Goal: Information Seeking & Learning: Learn about a topic

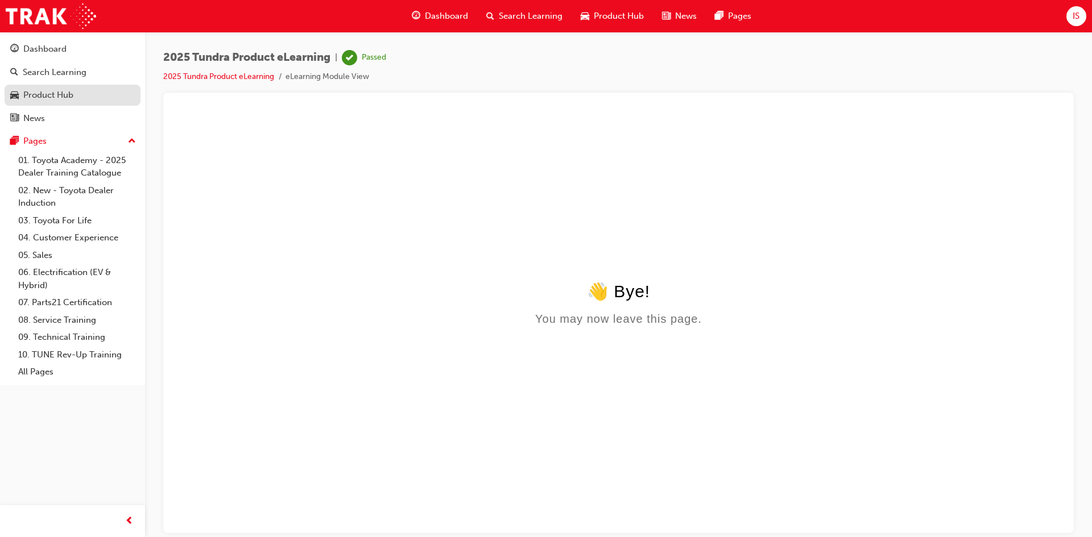
click at [64, 97] on div "Product Hub" at bounding box center [48, 95] width 50 height 13
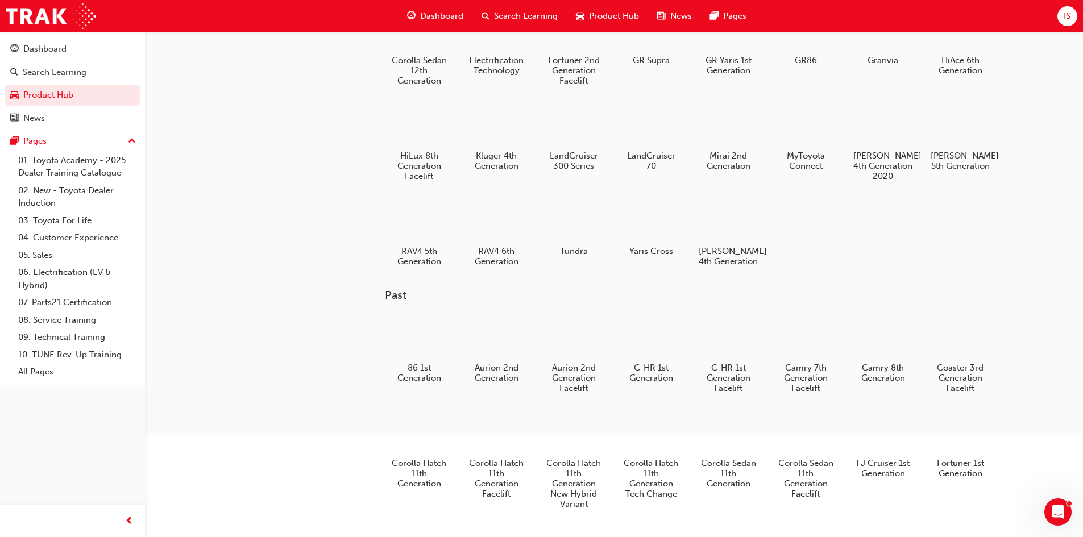
scroll to position [143, 0]
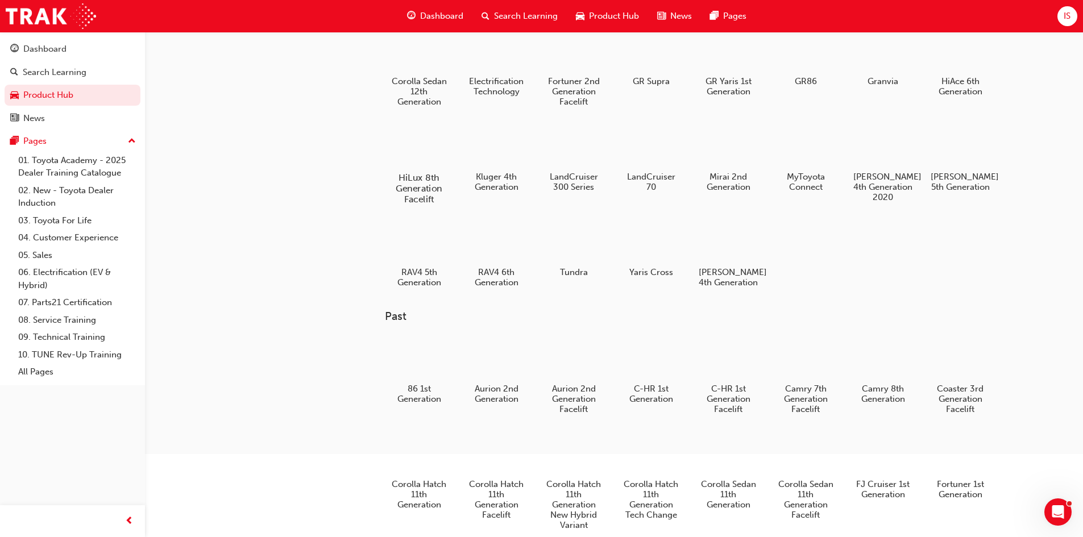
click at [405, 129] on div at bounding box center [418, 144] width 63 height 45
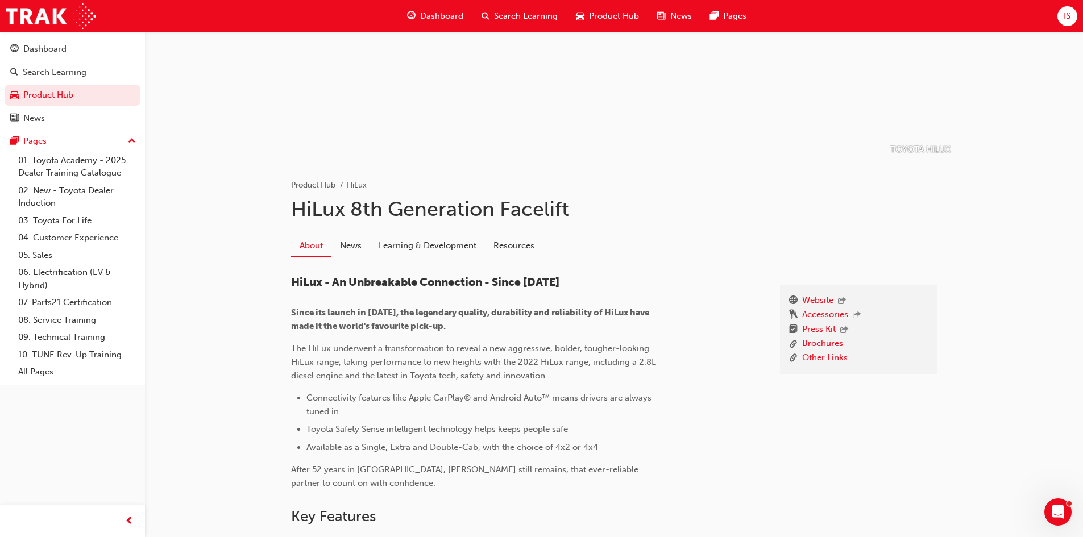
scroll to position [114, 0]
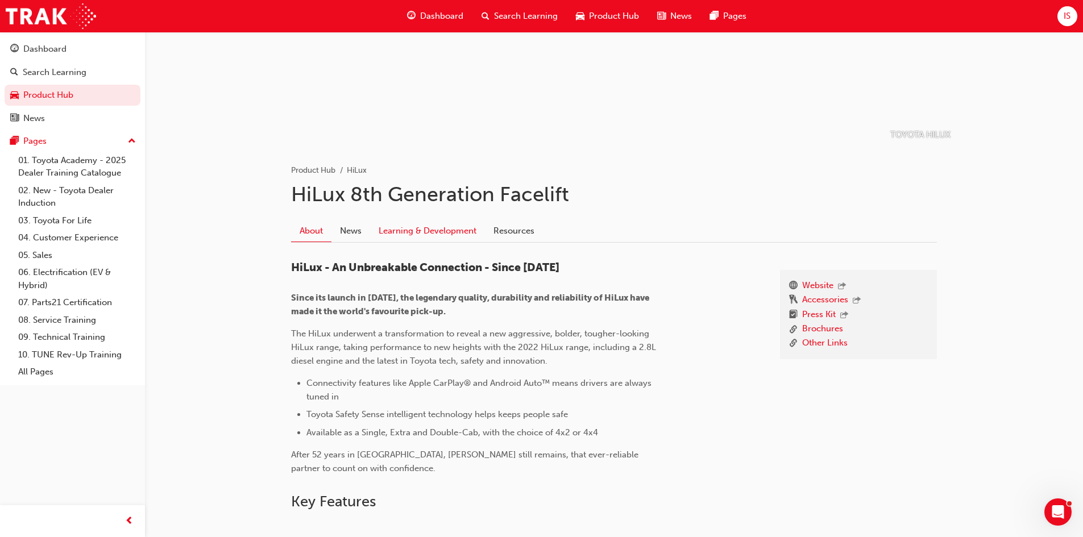
click at [421, 233] on link "Learning & Development" at bounding box center [427, 231] width 115 height 22
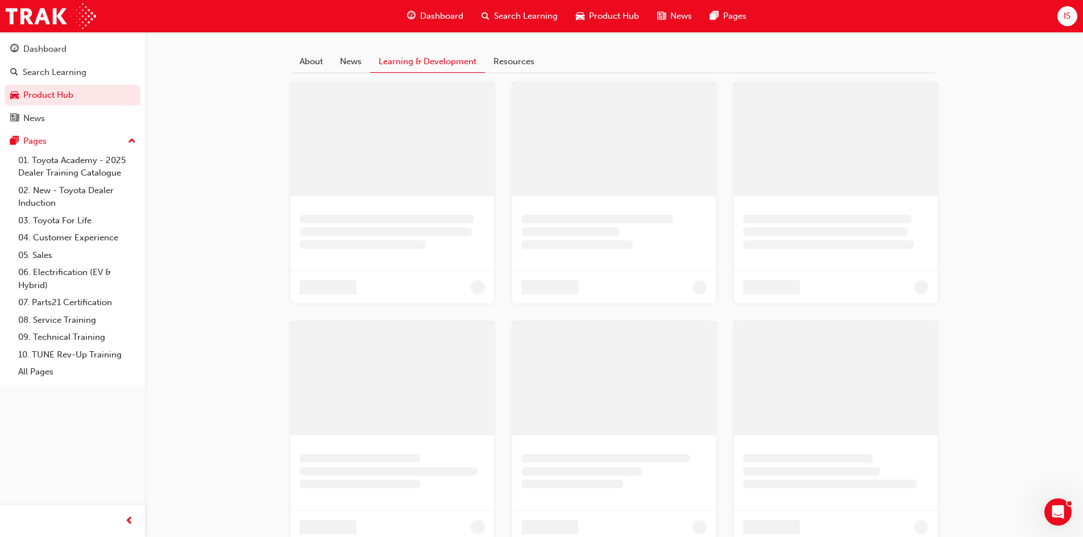
scroll to position [284, 0]
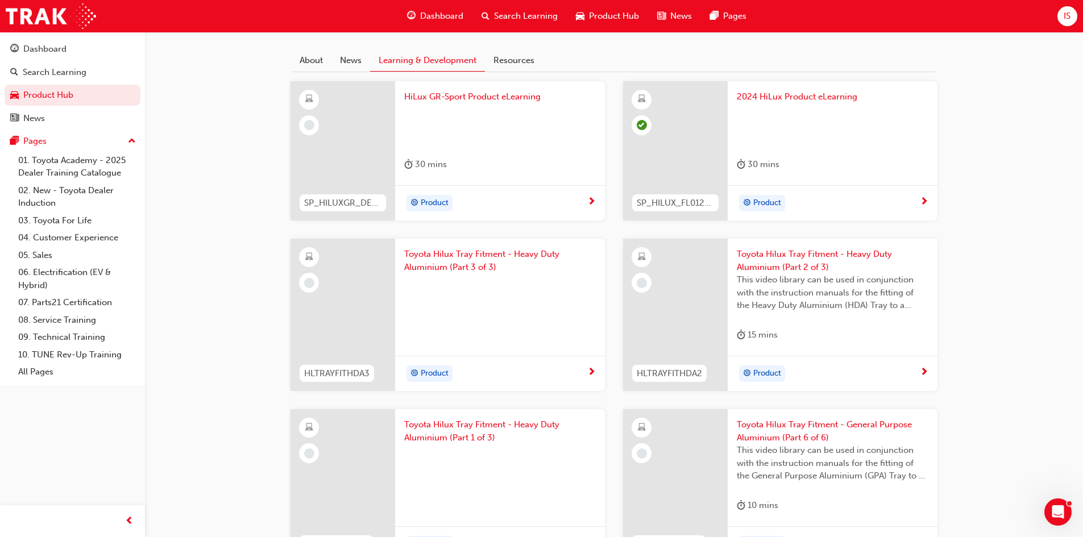
click at [500, 97] on span "HiLux GR-Sport Product eLearning" at bounding box center [500, 96] width 192 height 13
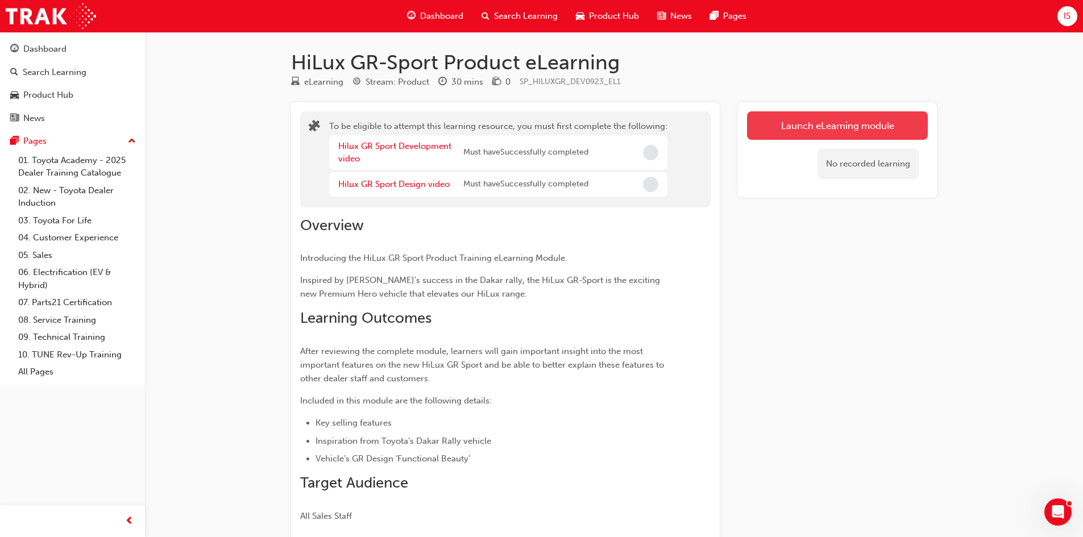
click at [859, 137] on button "Launch eLearning module" at bounding box center [837, 125] width 181 height 28
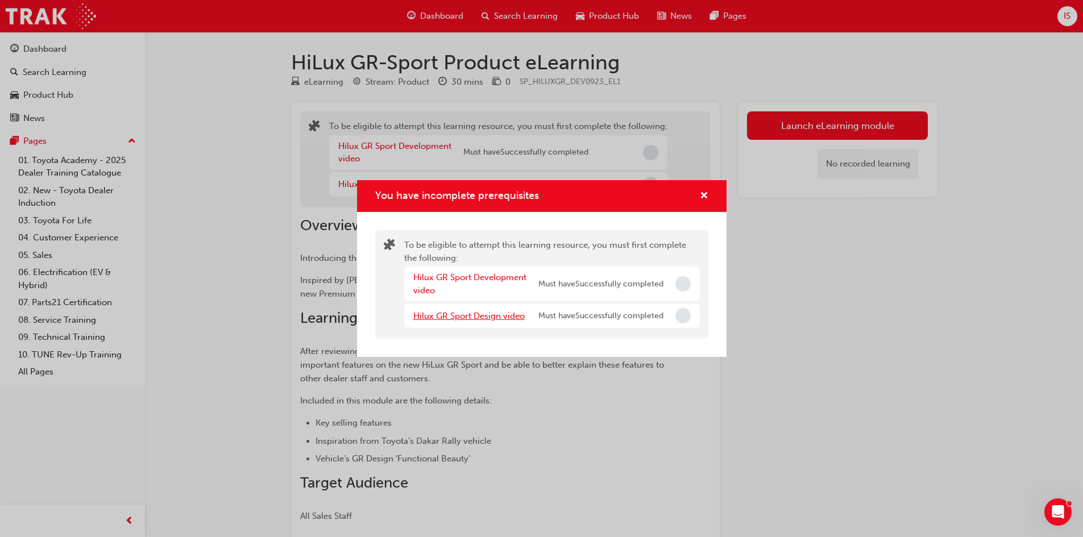
click at [468, 318] on link "Hilux GR Sport Design video" at bounding box center [468, 316] width 111 height 10
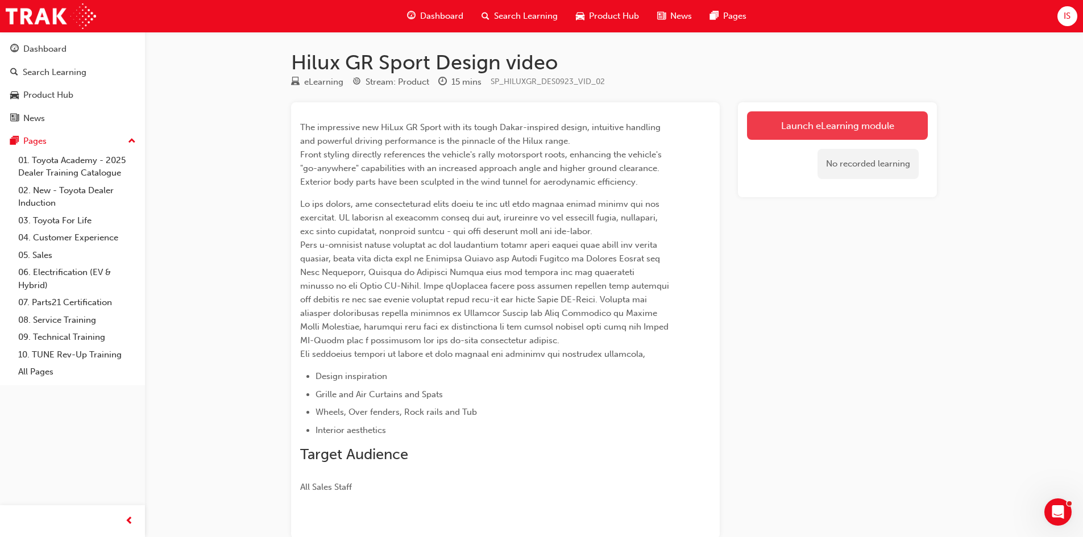
click at [821, 124] on link "Launch eLearning module" at bounding box center [837, 125] width 181 height 28
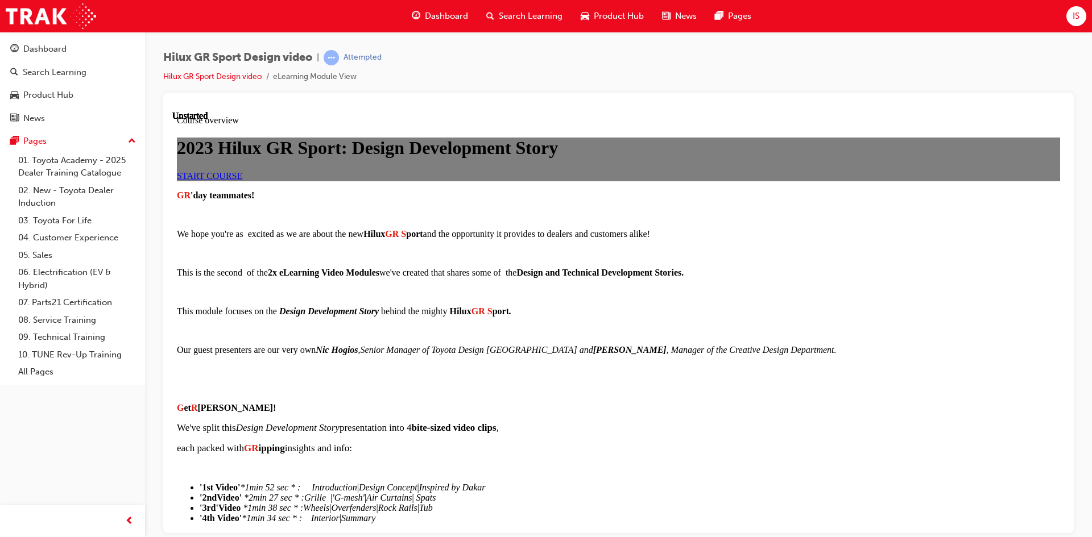
click at [242, 180] on link "START COURSE" at bounding box center [209, 176] width 65 height 10
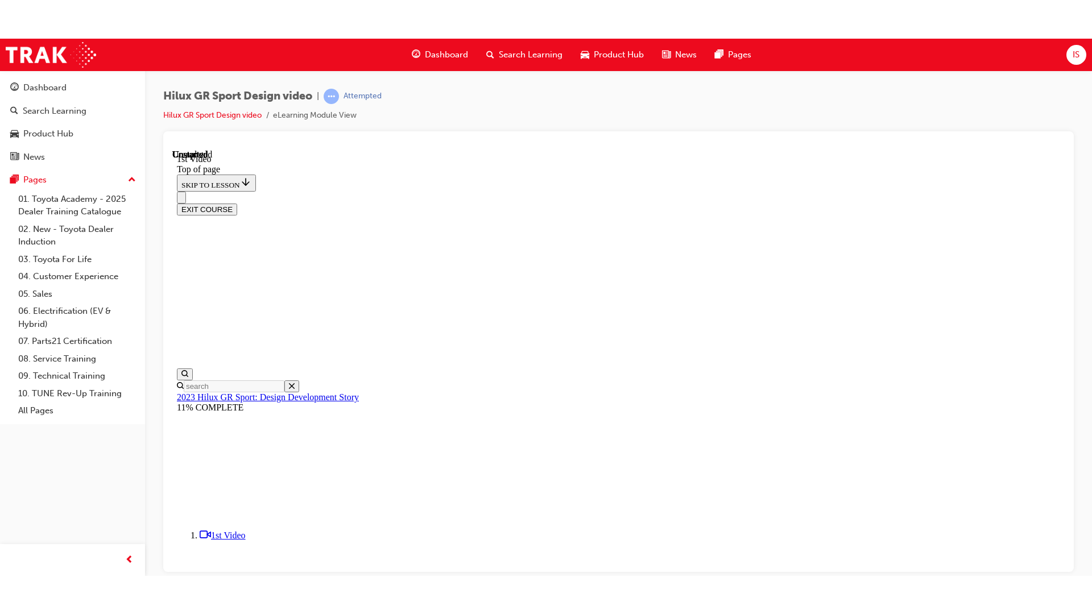
scroll to position [263, 0]
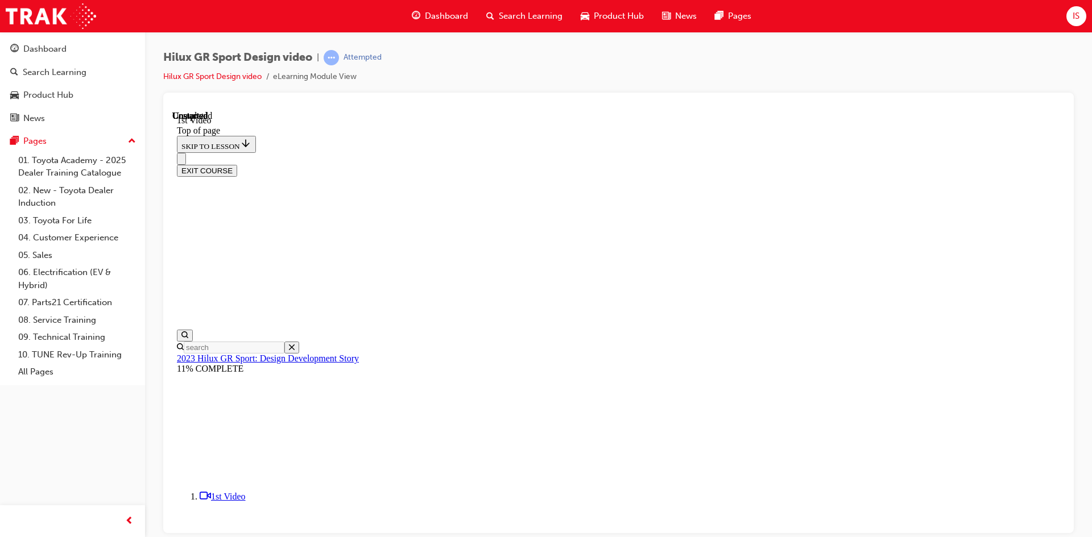
drag, startPoint x: 966, startPoint y: 490, endPoint x: 1138, endPoint y: 651, distance: 235.4
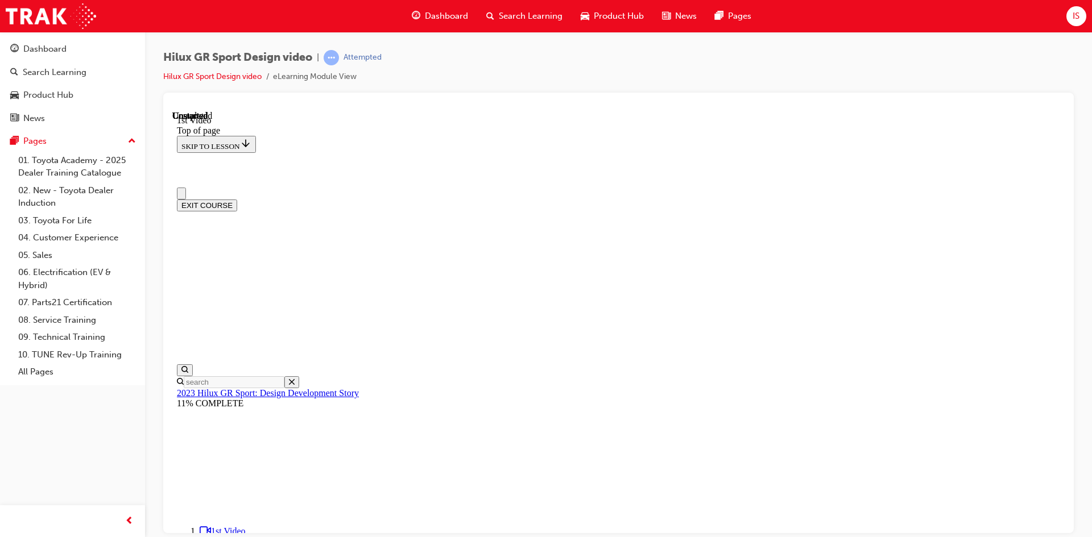
scroll to position [0, 0]
drag, startPoint x: 560, startPoint y: 322, endPoint x: 554, endPoint y: 320, distance: 6.9
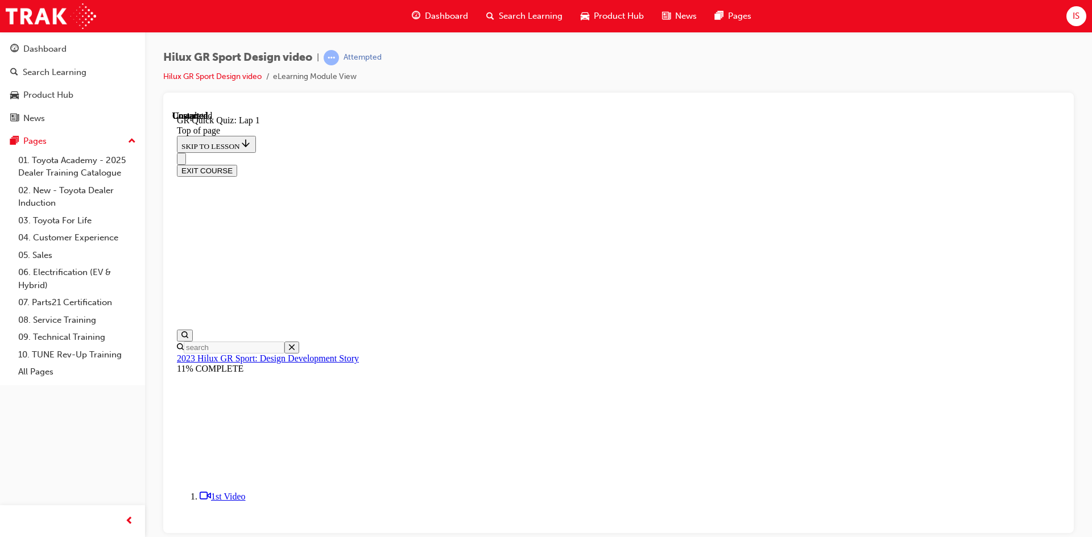
scroll to position [35, 0]
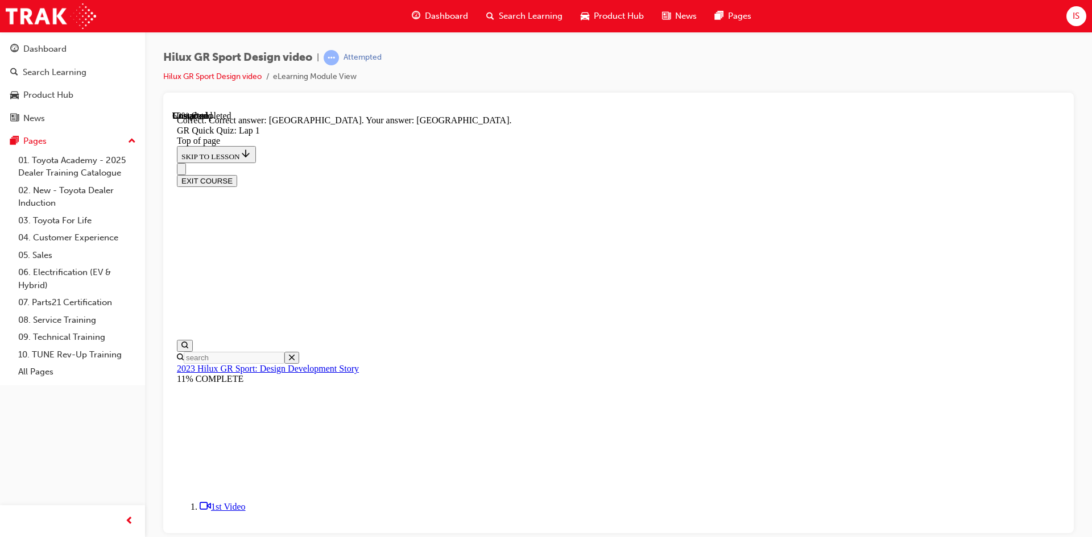
scroll to position [188, 0]
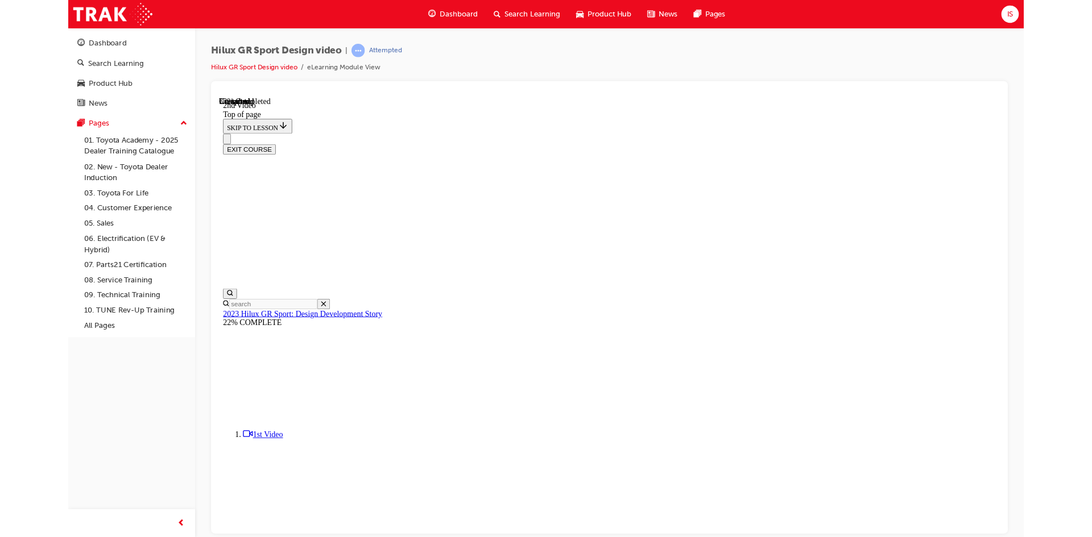
scroll to position [260, 0]
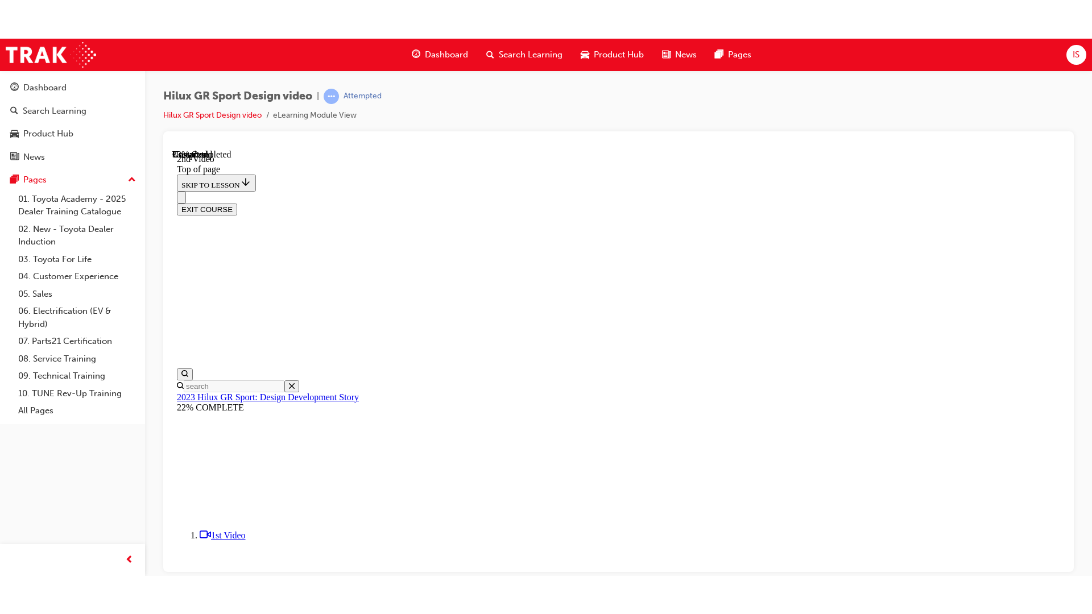
scroll to position [374, 0]
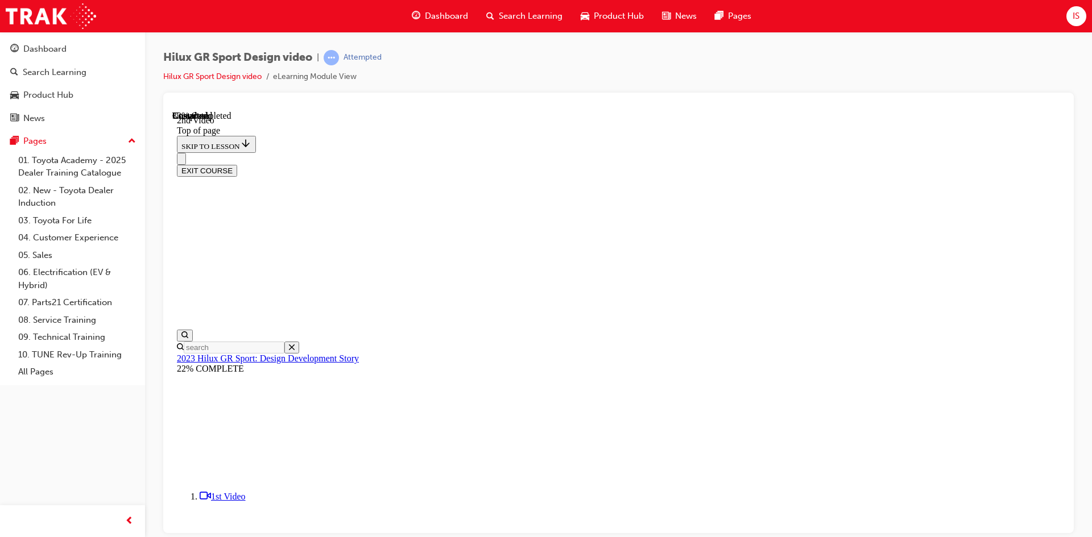
drag, startPoint x: 964, startPoint y: 417, endPoint x: 1137, endPoint y: 578, distance: 236.2
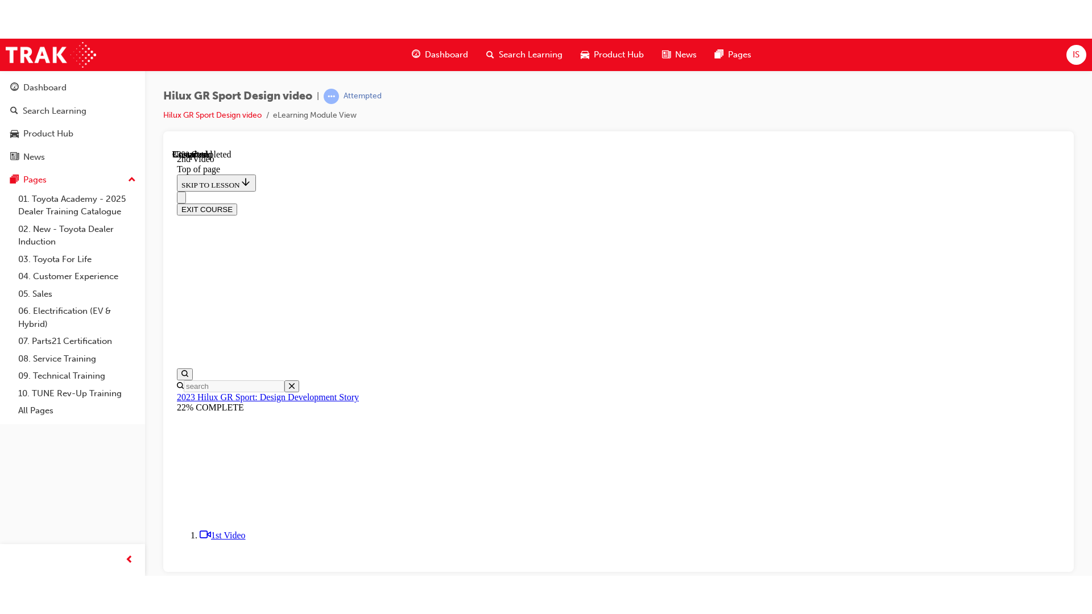
scroll to position [260, 0]
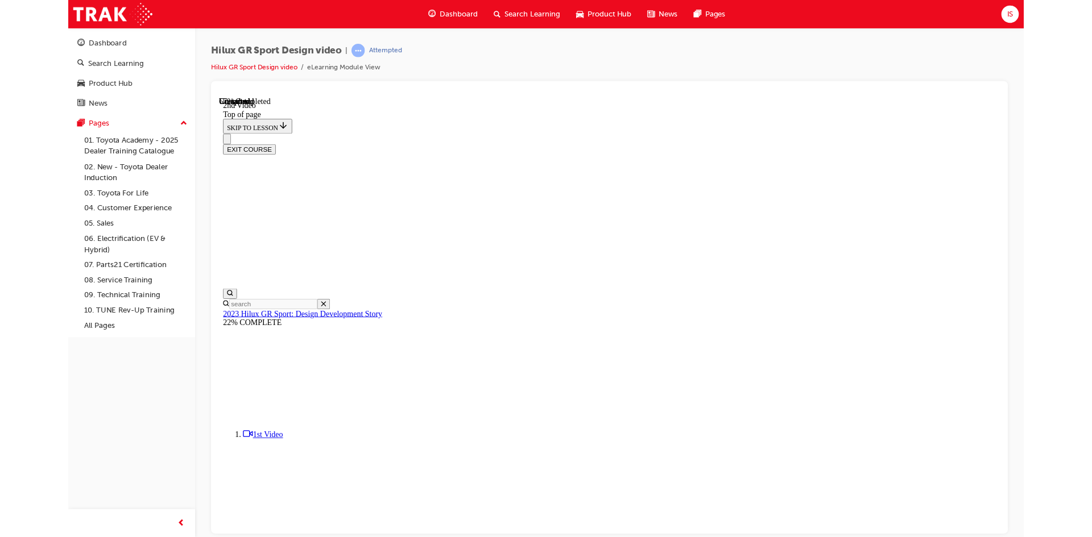
scroll to position [258, 0]
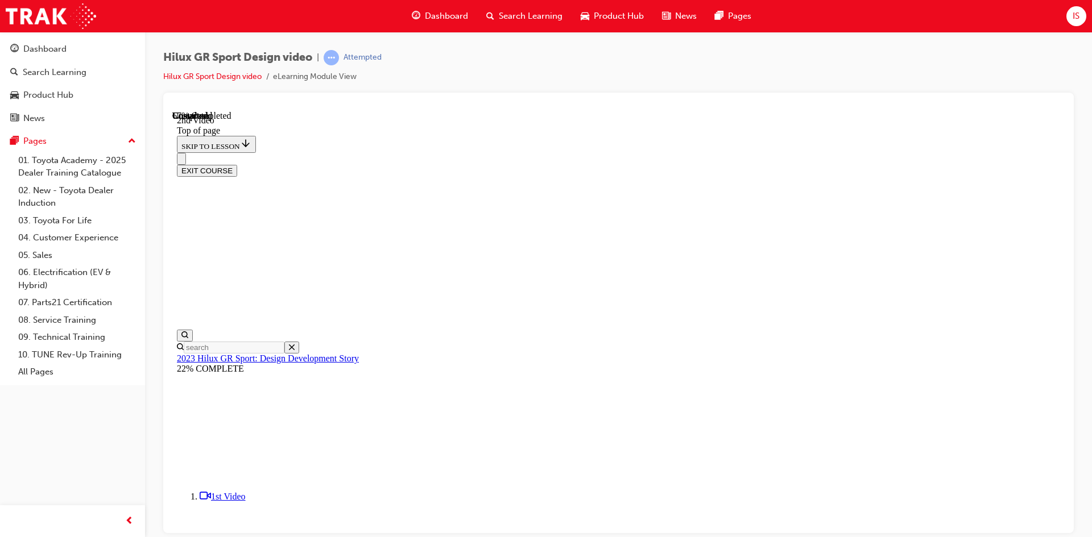
scroll to position [450, 0]
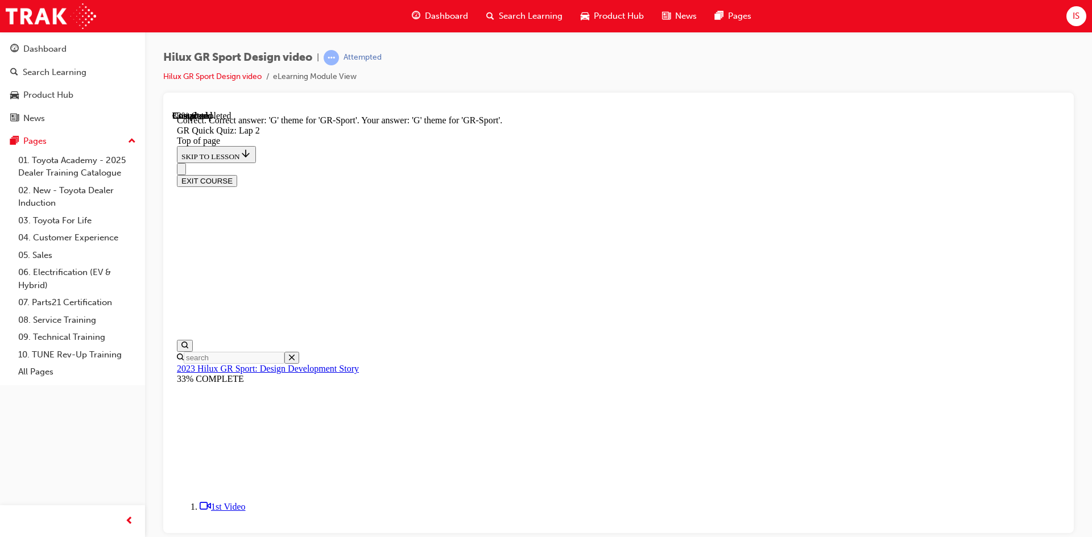
scroll to position [227, 0]
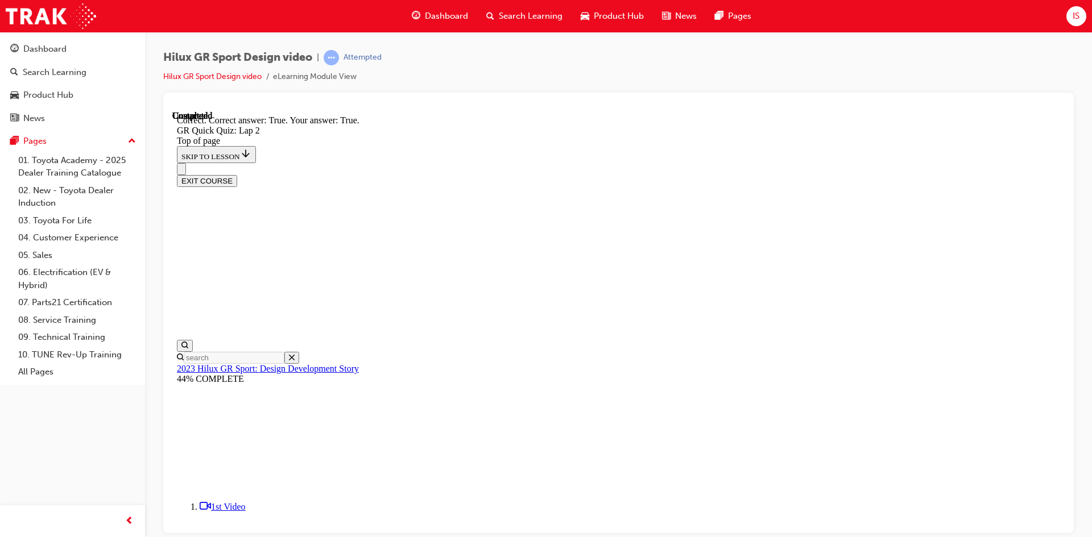
scroll to position [202, 0]
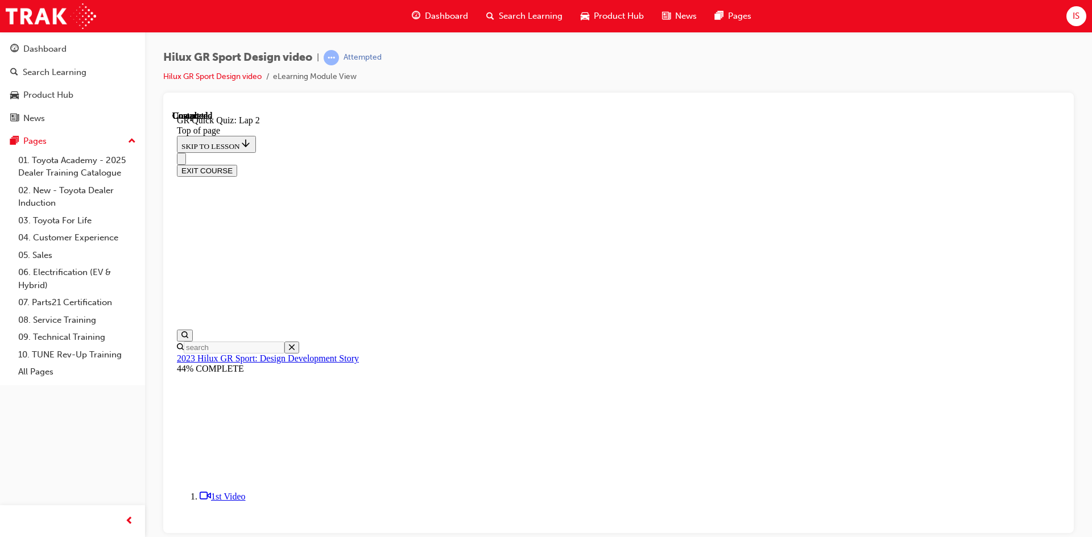
scroll to position [144, 0]
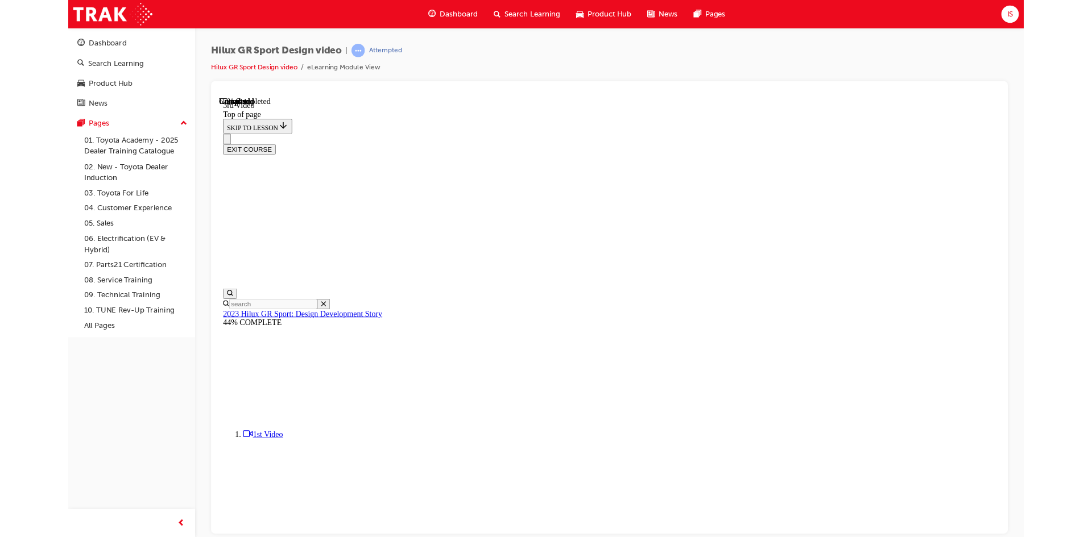
scroll to position [258, 0]
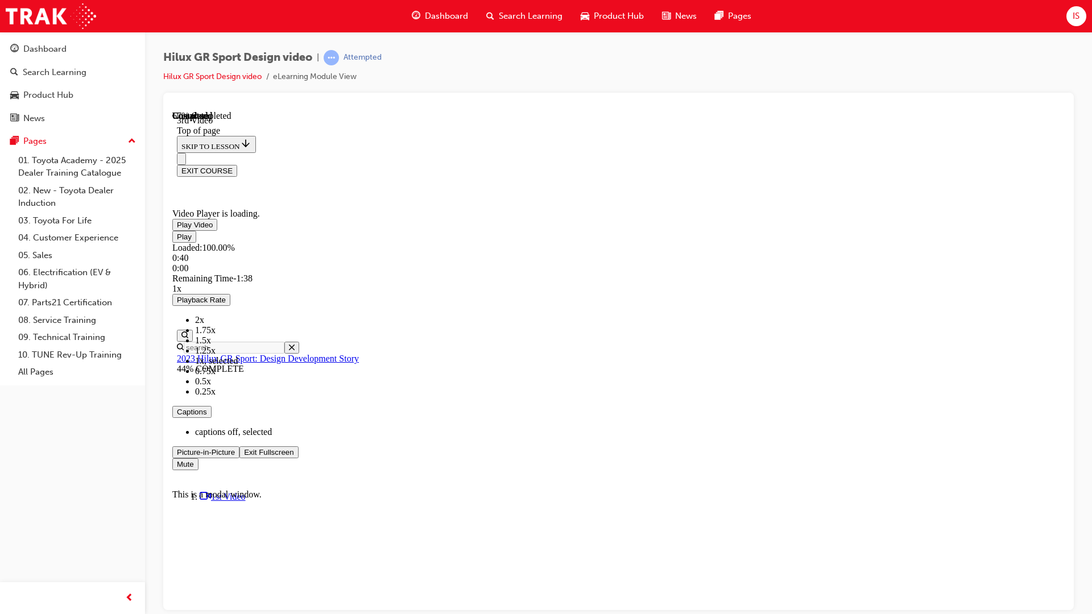
click at [244, 456] on span "Video player" at bounding box center [244, 452] width 0 height 9
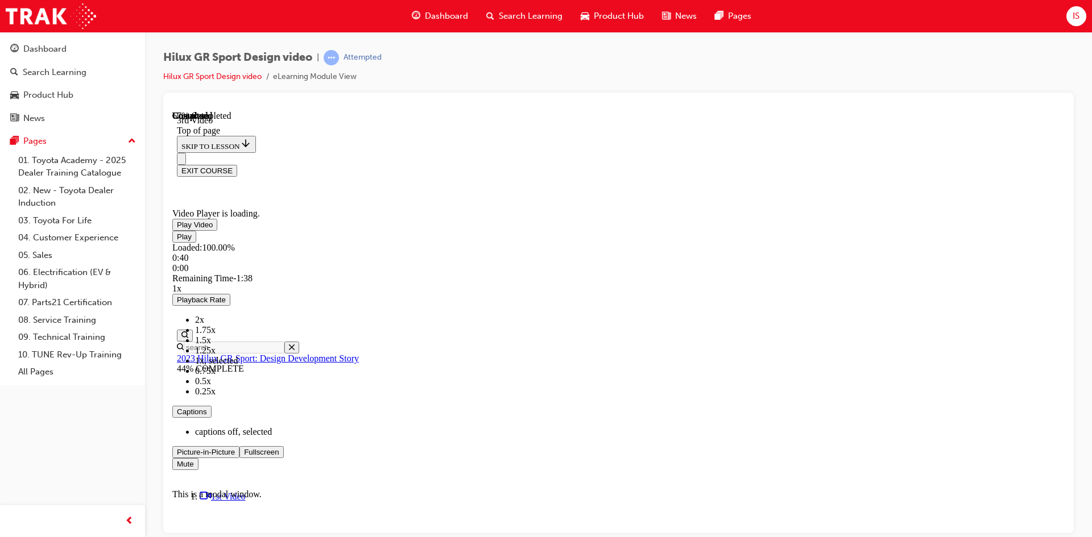
scroll to position [450, 0]
